Goal: Task Accomplishment & Management: Use online tool/utility

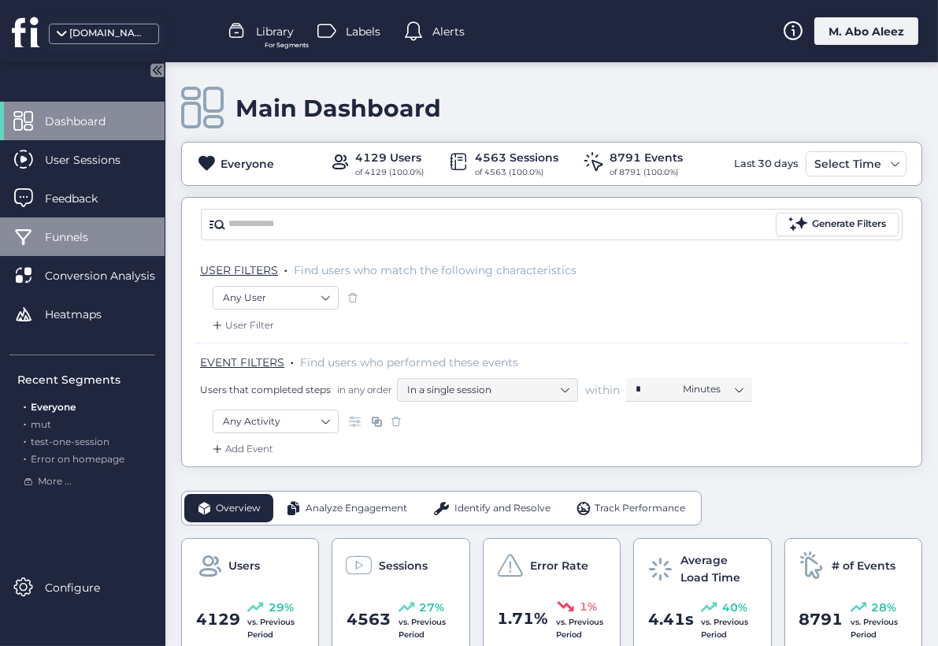
click at [83, 232] on span "Funnels" at bounding box center [78, 236] width 67 height 17
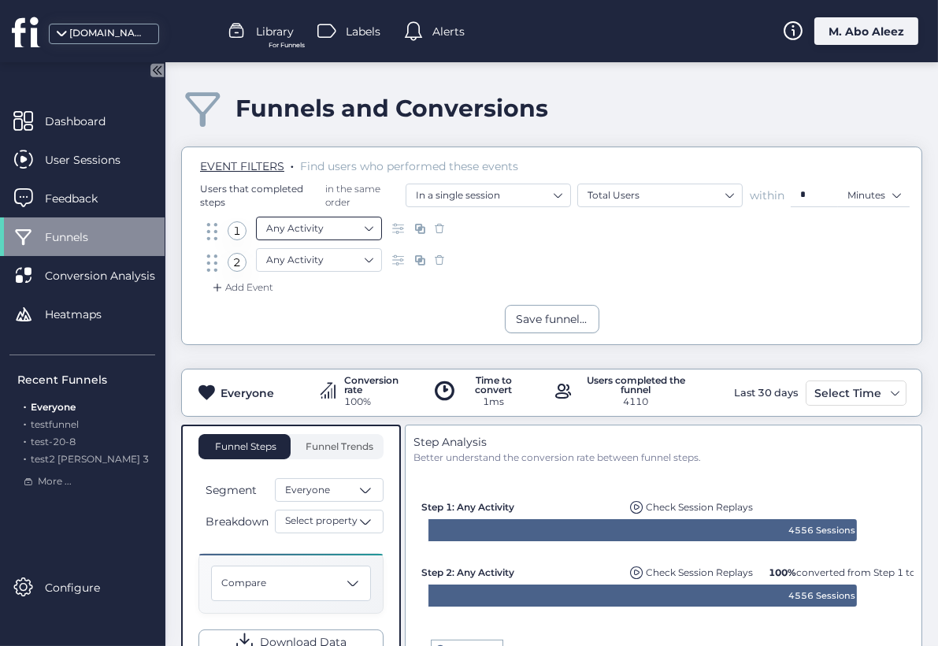
click at [325, 234] on nz-select-item "Any Activity" at bounding box center [319, 229] width 106 height 24
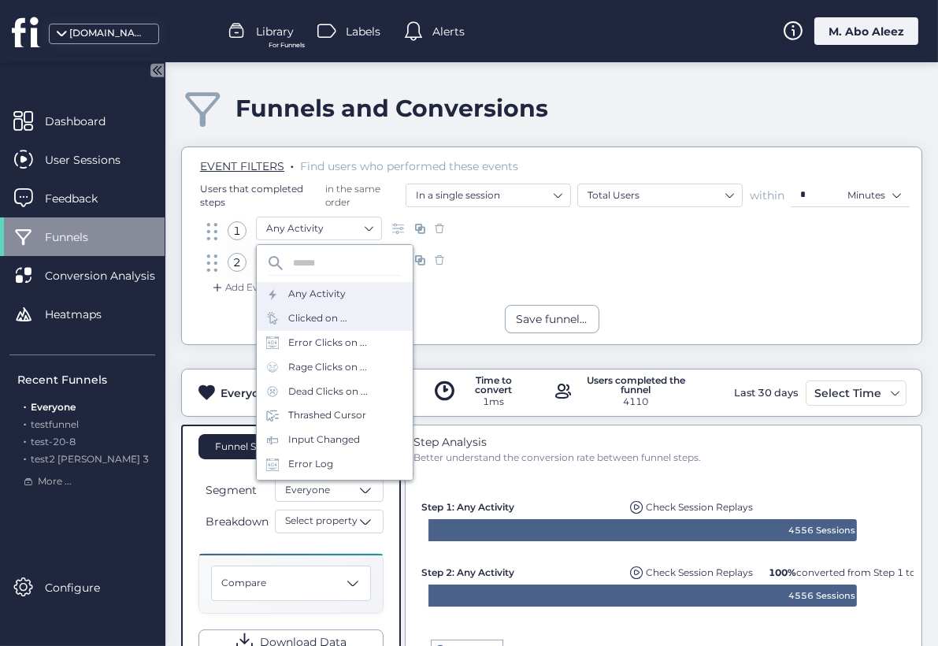
click at [347, 322] on div "Clicked on ..." at bounding box center [335, 318] width 156 height 24
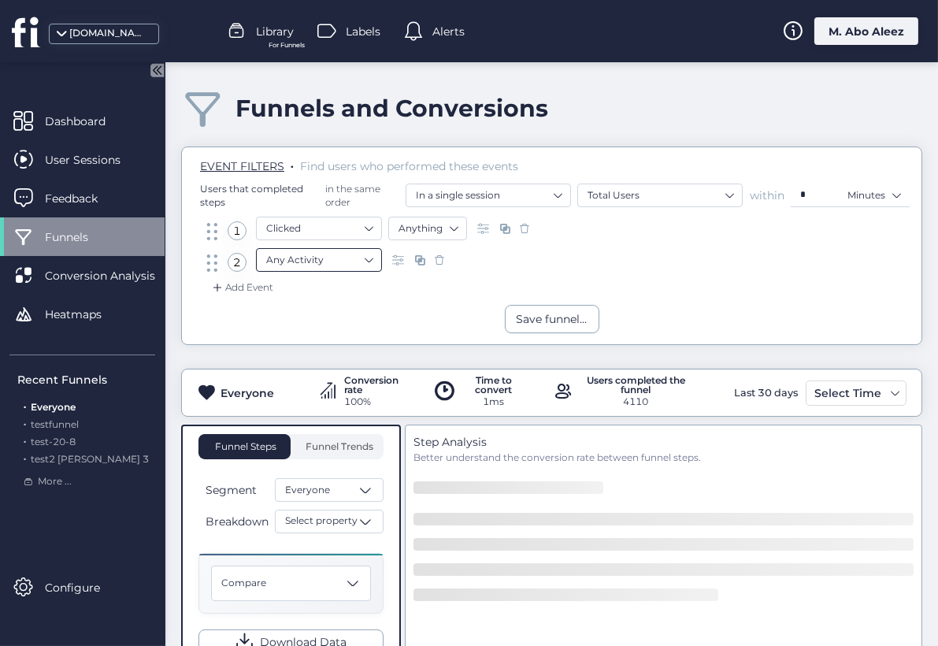
click at [328, 271] on nz-select-item "Any Activity" at bounding box center [319, 260] width 106 height 24
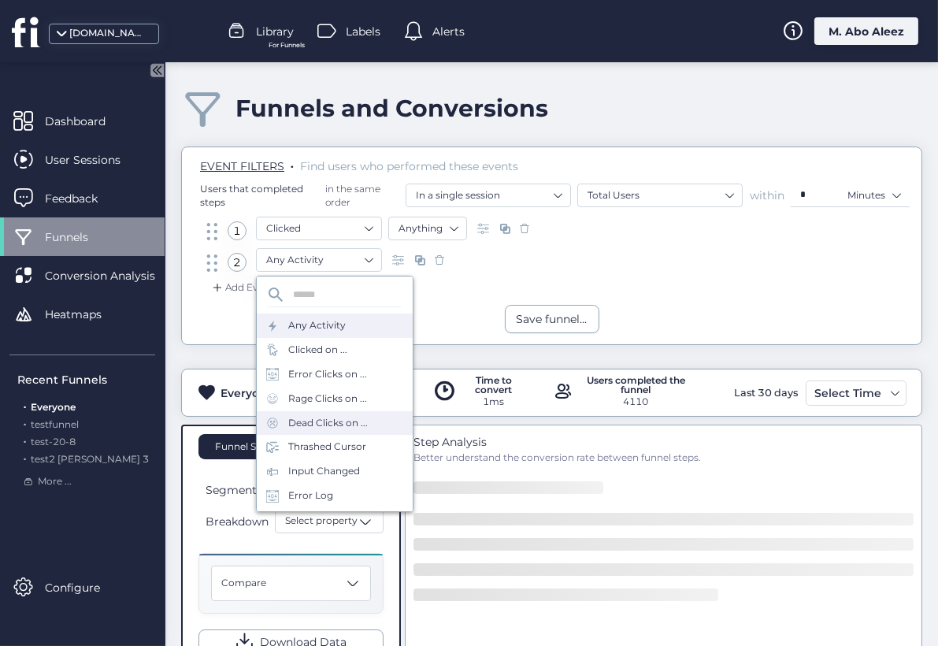
click at [326, 421] on div "Dead Clicks on ..." at bounding box center [328, 423] width 80 height 15
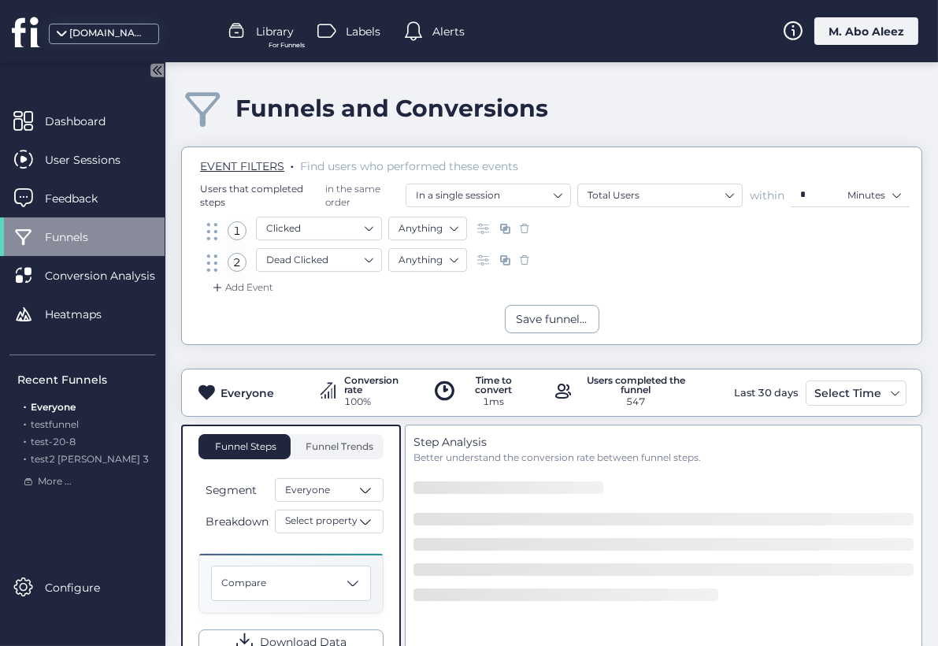
click at [252, 281] on div "Add Event" at bounding box center [242, 288] width 64 height 16
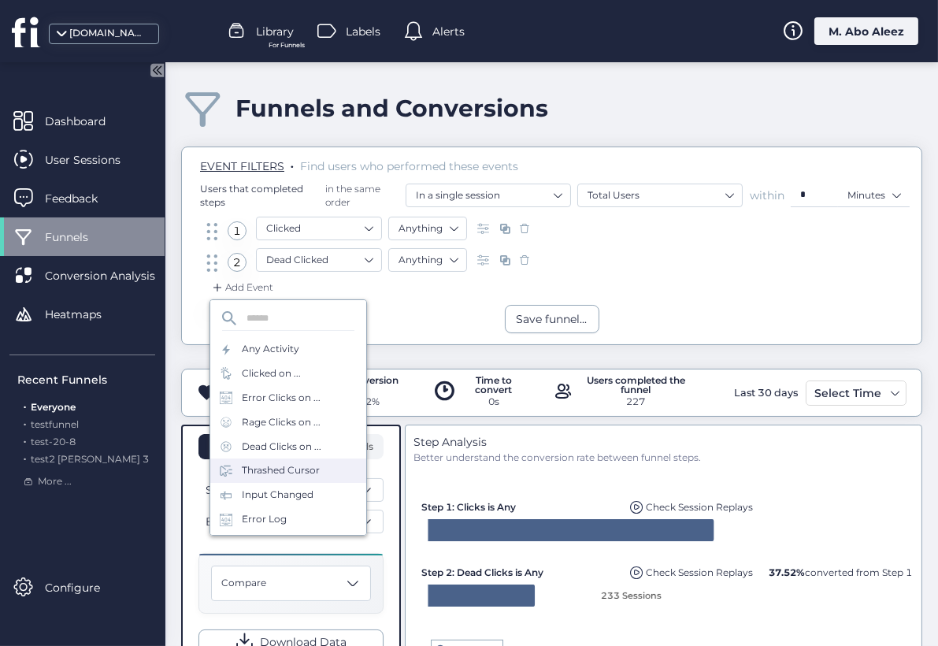
click at [296, 468] on div "Thrashed Cursor" at bounding box center [281, 470] width 78 height 15
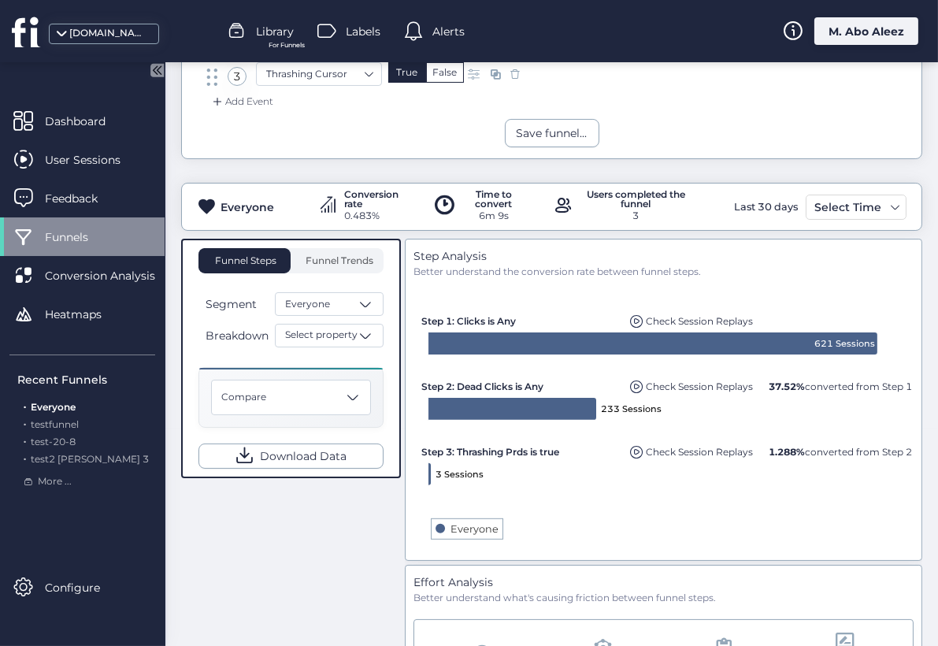
scroll to position [262, 0]
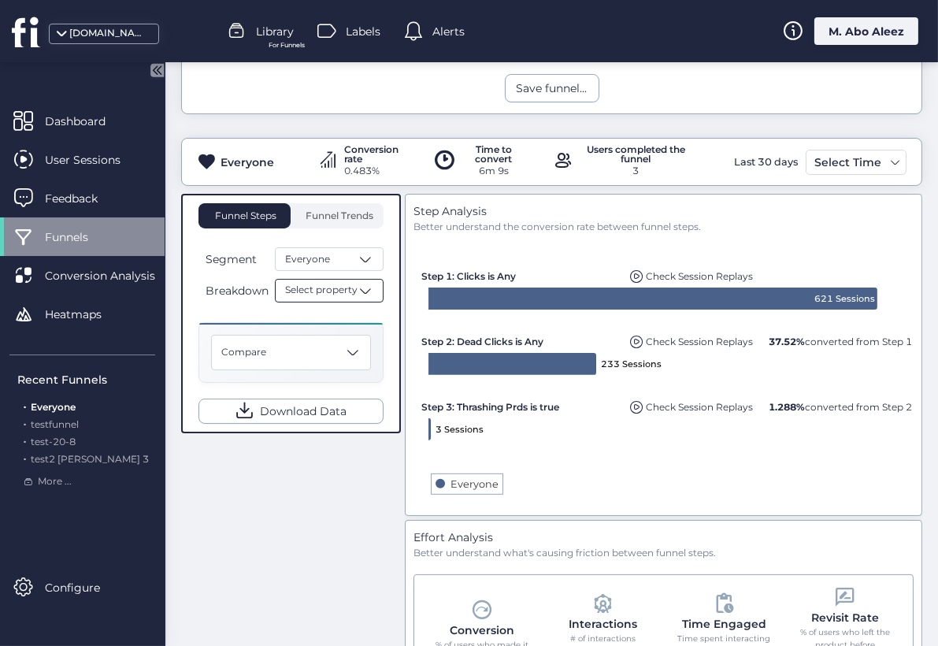
click at [315, 288] on span "Select property" at bounding box center [321, 290] width 72 height 15
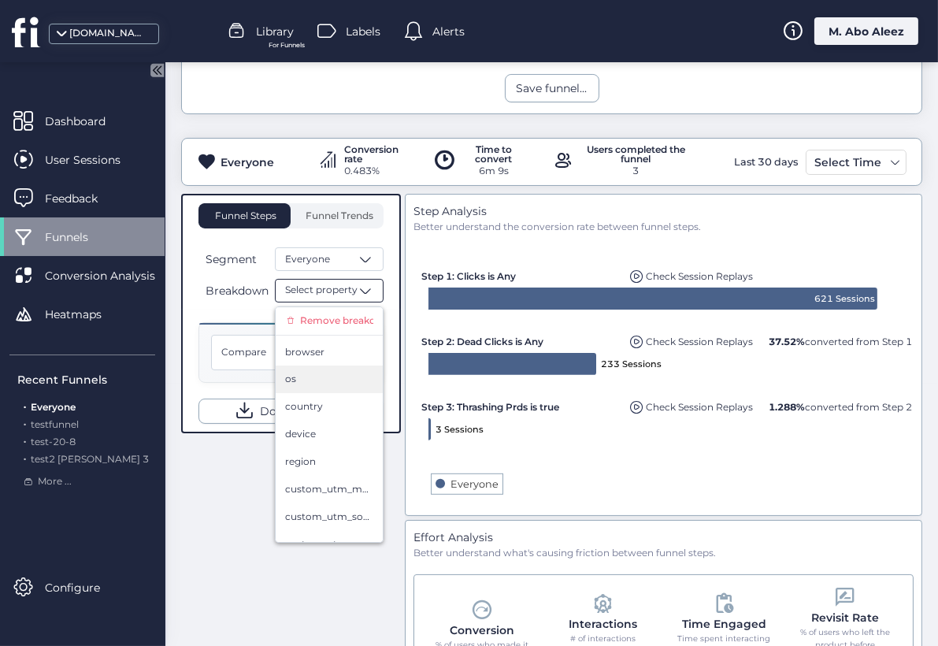
click at [304, 381] on div "os" at bounding box center [329, 379] width 88 height 15
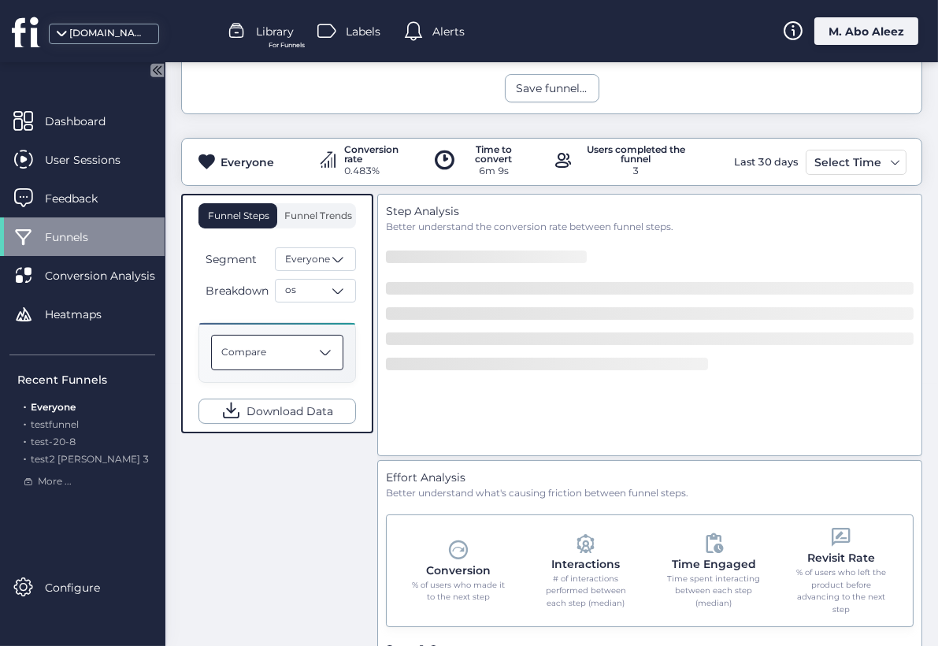
click at [310, 361] on div "Compare" at bounding box center [277, 352] width 132 height 35
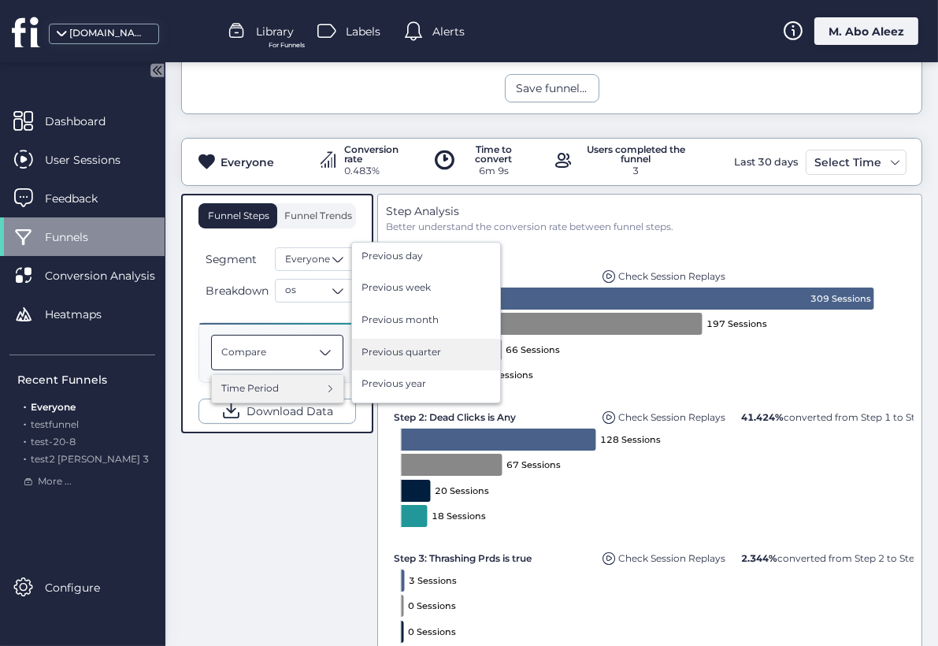
click at [397, 359] on div "Previous quarter" at bounding box center [426, 355] width 129 height 20
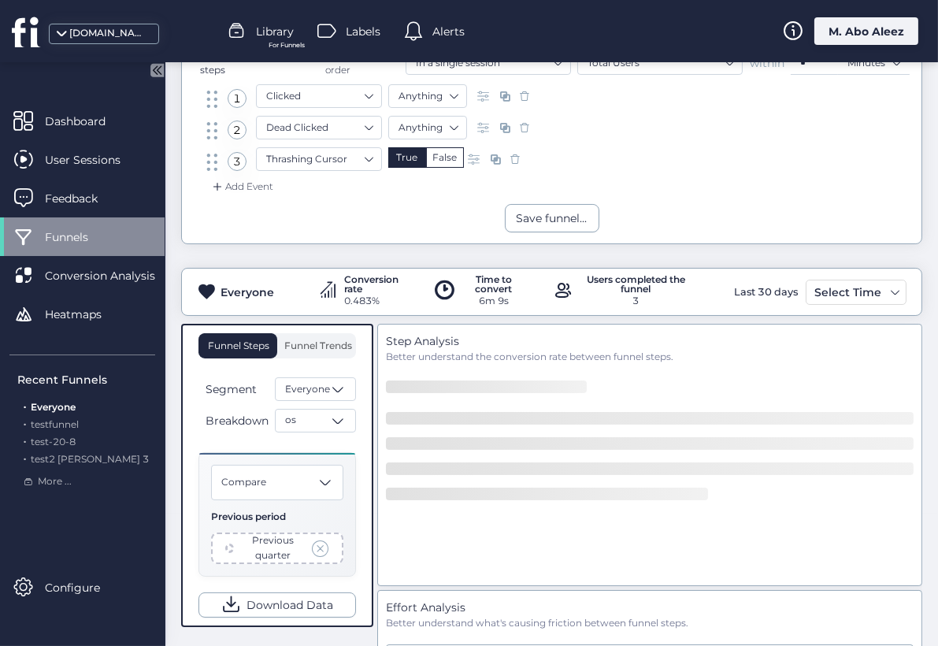
scroll to position [175, 0]
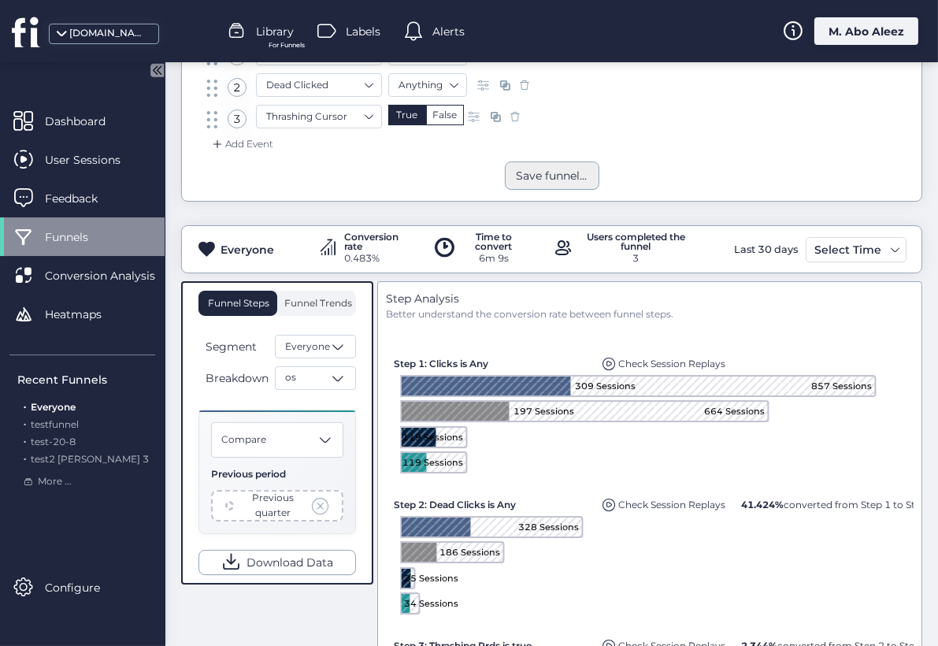
click at [547, 180] on div "Save funnel..." at bounding box center [552, 175] width 71 height 17
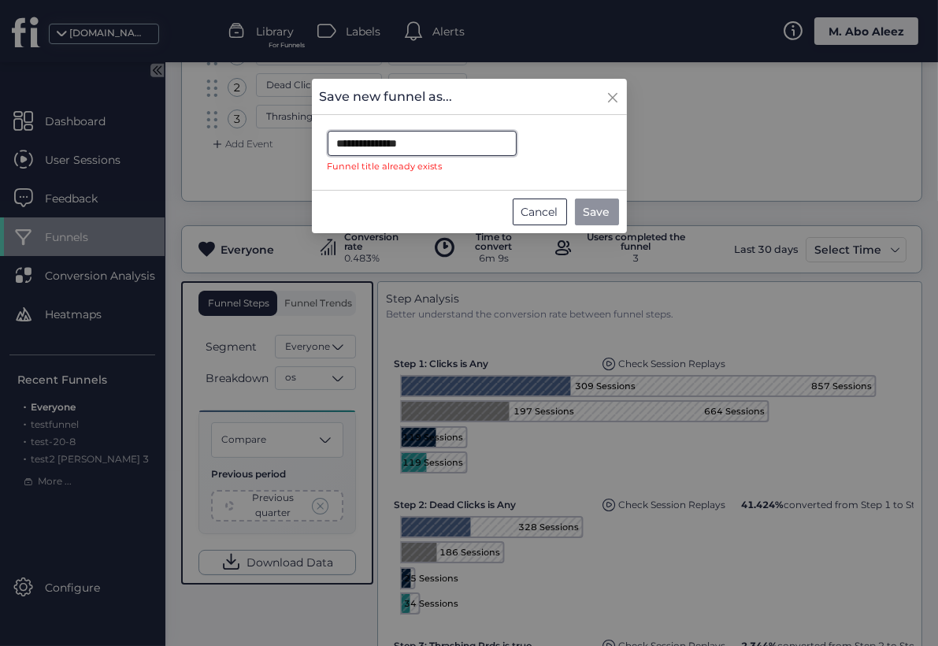
drag, startPoint x: 449, startPoint y: 151, endPoint x: 299, endPoint y: 150, distance: 150.4
click at [299, 150] on nz-modal-container "**********" at bounding box center [469, 323] width 938 height 646
type input "*"
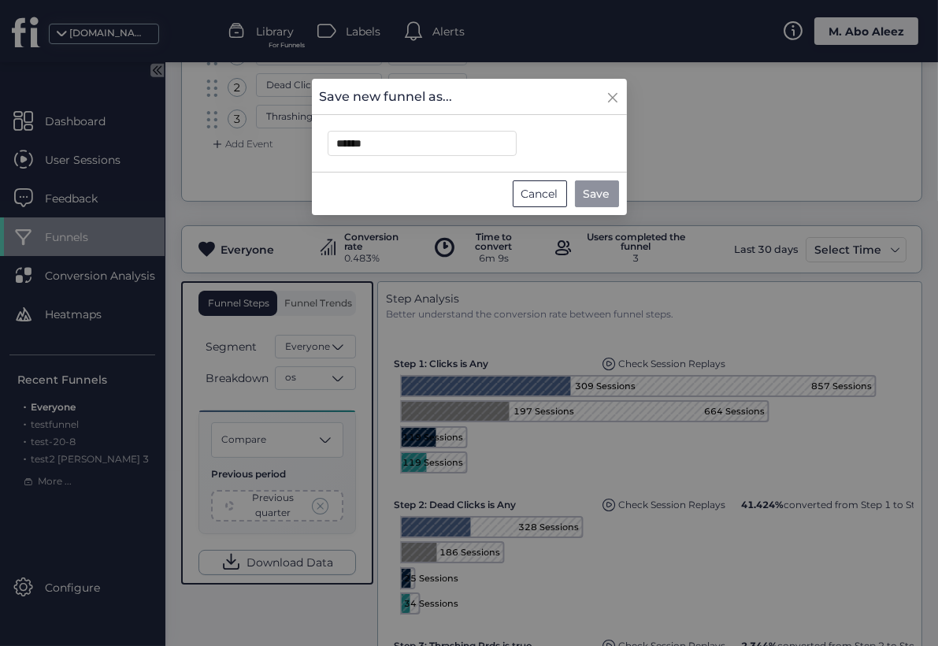
click at [586, 193] on span "Save" at bounding box center [597, 193] width 27 height 17
type input "**********"
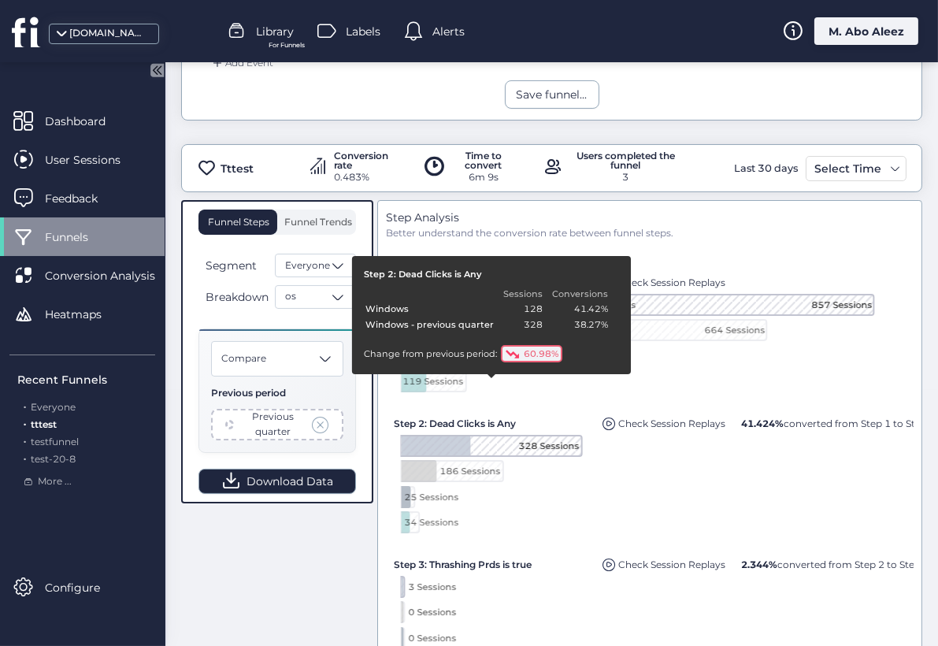
scroll to position [350, 0]
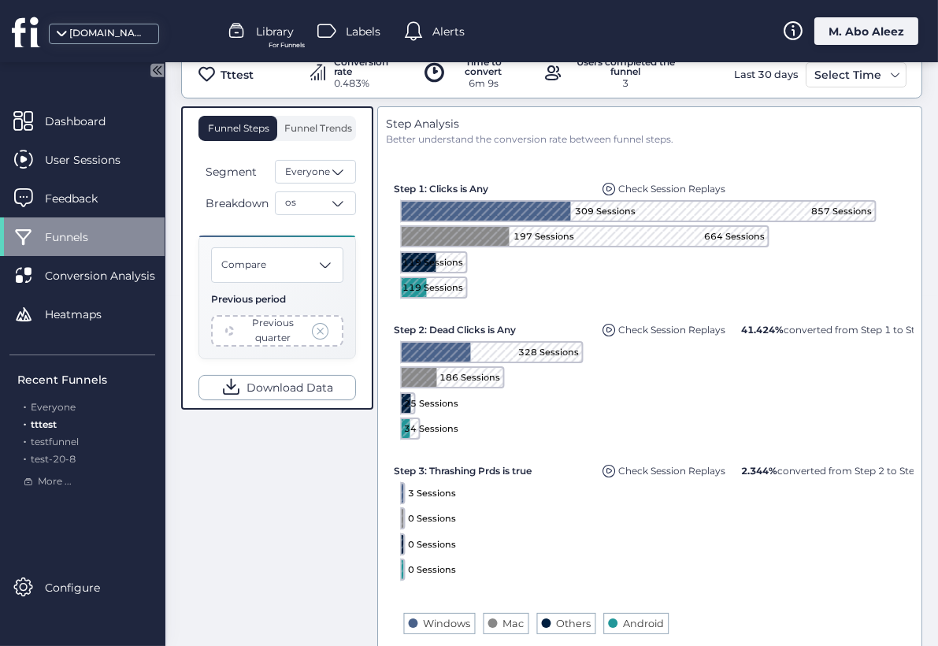
click at [69, 403] on span "Everyone" at bounding box center [53, 407] width 45 height 12
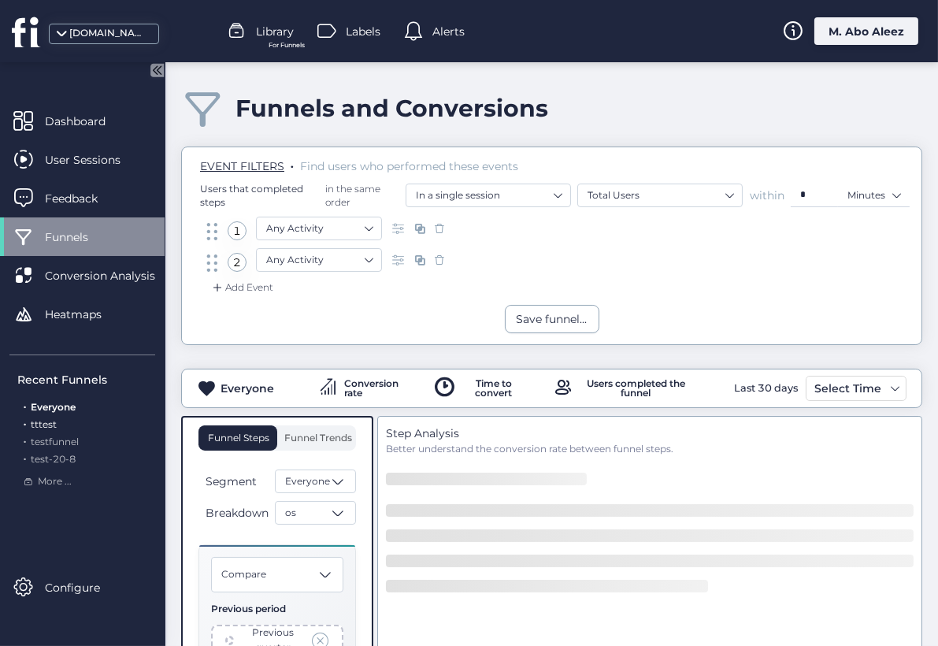
click at [46, 421] on span "tttest" at bounding box center [44, 424] width 26 height 12
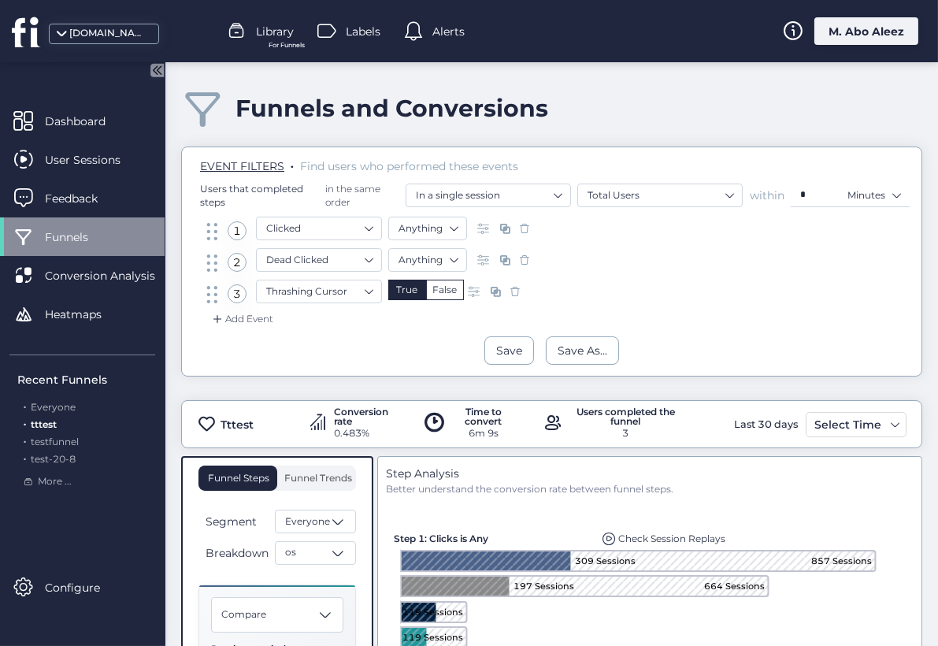
click at [845, 33] on div "M. Abo Aleez" at bounding box center [866, 31] width 104 height 28
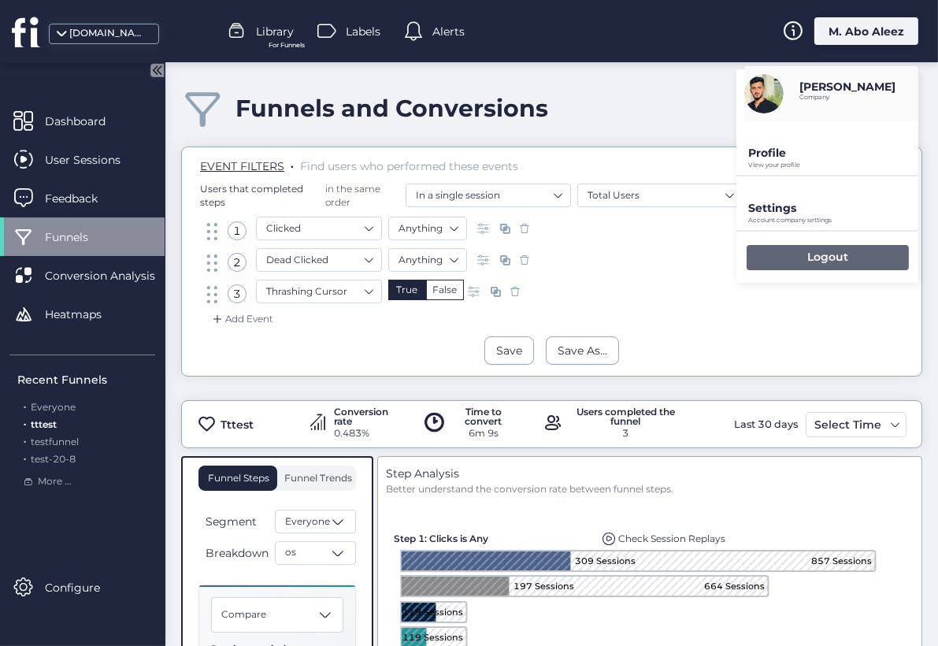
click at [775, 256] on div "Logout" at bounding box center [828, 257] width 162 height 25
